Goal: Task Accomplishment & Management: Use online tool/utility

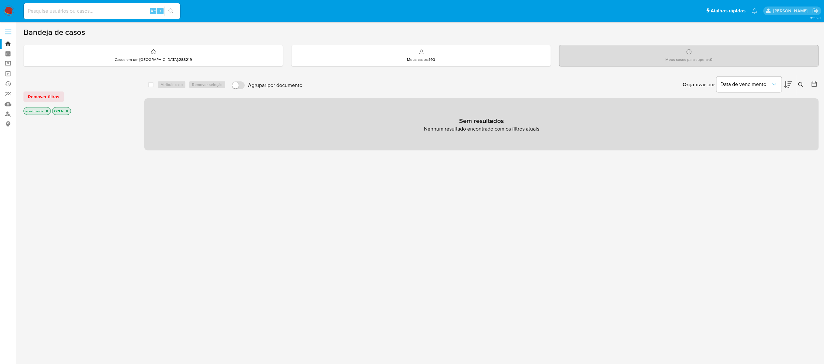
click at [45, 110] on icon "close-filter" at bounding box center [47, 111] width 4 height 4
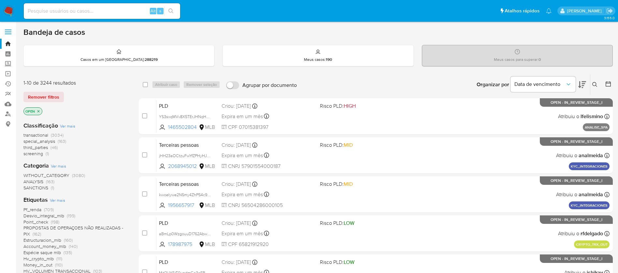
click at [594, 84] on icon at bounding box center [594, 84] width 5 height 5
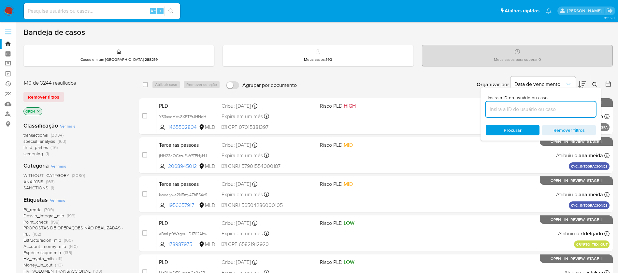
click at [534, 108] on input at bounding box center [541, 109] width 110 height 8
type input "gtUBU4WGIgegN6fsOIJwPGUx"
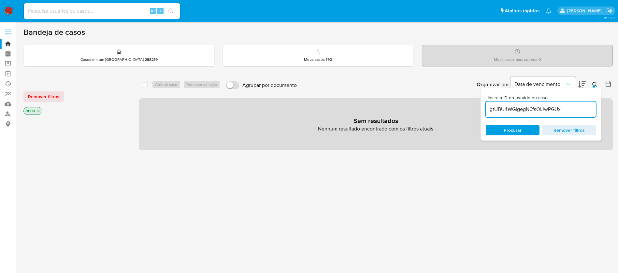
click at [38, 111] on icon "close-filter" at bounding box center [38, 111] width 2 height 2
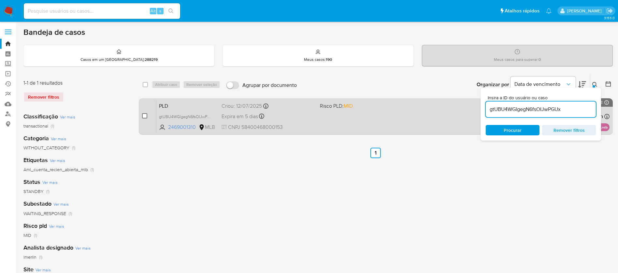
click at [145, 116] on input "checkbox" at bounding box center [144, 115] width 5 height 5
checkbox input "true"
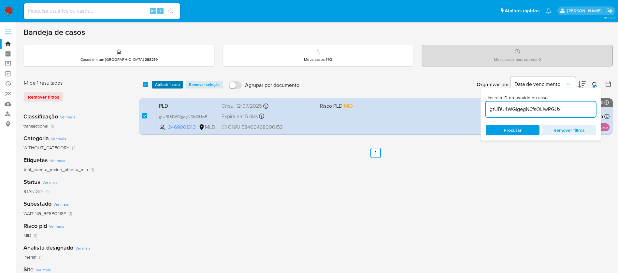
click at [165, 87] on span "Atribuir 1 caso" at bounding box center [167, 84] width 25 height 7
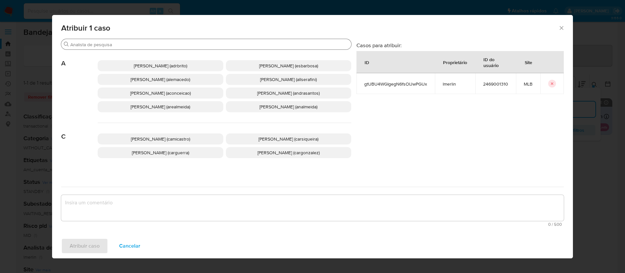
click at [158, 46] on input "Procurar" at bounding box center [209, 45] width 279 height 6
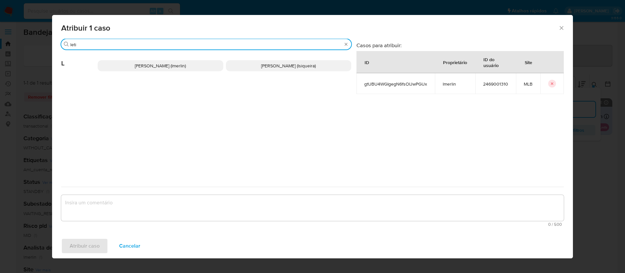
type input "leti"
click at [156, 68] on span "[PERSON_NAME] (lmerlin)" at bounding box center [160, 66] width 51 height 7
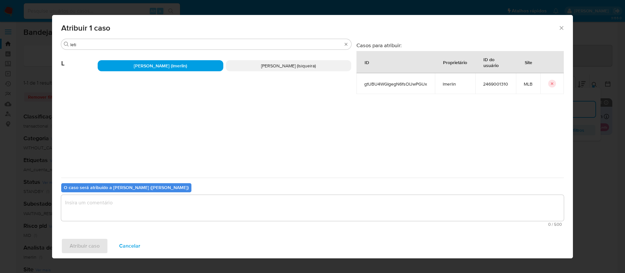
click at [125, 201] on textarea "assign-modal" at bounding box center [312, 208] width 503 height 26
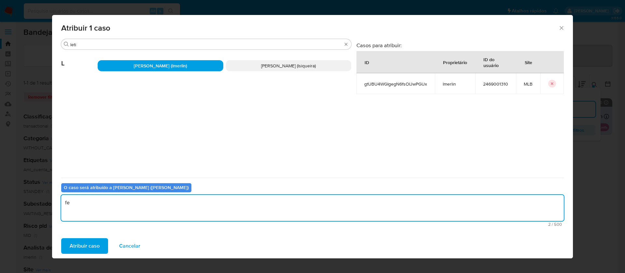
type textarea "f"
type textarea "designado ao analista"
click at [72, 247] on span "Atribuir caso" at bounding box center [85, 246] width 30 height 14
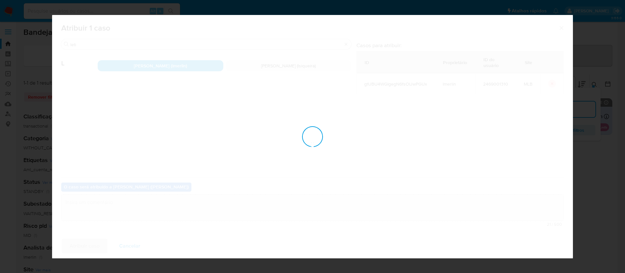
checkbox input "false"
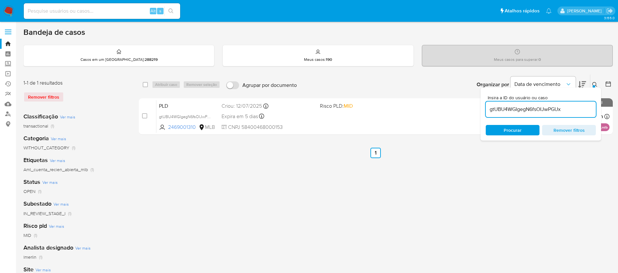
click at [284, 203] on div "select-all-cases-checkbox Atribuir caso Remover seleção Agrupar por documento O…" at bounding box center [376, 217] width 474 height 286
click at [422, 209] on div "select-all-cases-checkbox Atribuir caso Remover seleção Agrupar por documento O…" at bounding box center [376, 217] width 474 height 286
click at [315, 193] on div "select-all-cases-checkbox Atribuir caso Remover seleção Agrupar por documento O…" at bounding box center [376, 217] width 474 height 286
